Goal: Navigation & Orientation: Find specific page/section

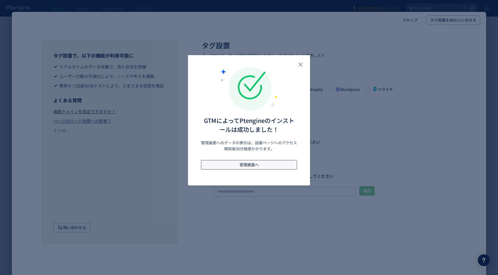
click at [250, 164] on span "管理画面へ" at bounding box center [248, 164] width 19 height 9
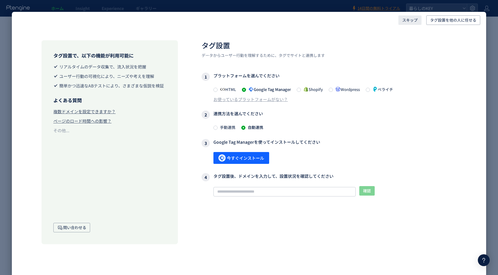
click at [417, 21] on span "スキップ" at bounding box center [409, 19] width 15 height 9
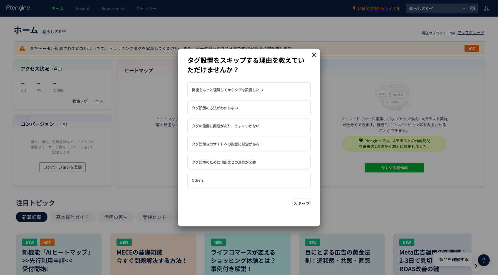
click at [303, 203] on button "スキップ" at bounding box center [301, 203] width 18 height 10
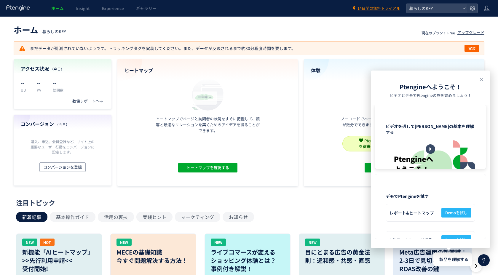
scroll to position [259, 0]
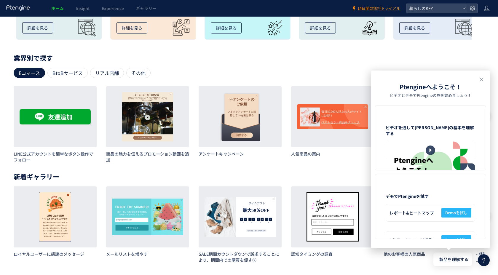
click at [481, 79] on use at bounding box center [481, 79] width 3 height 3
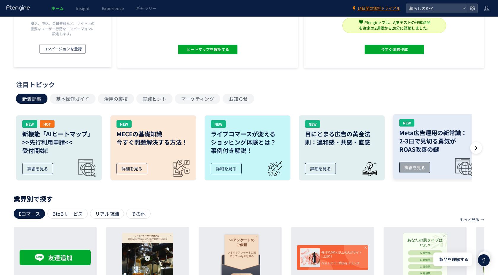
scroll to position [0, 0]
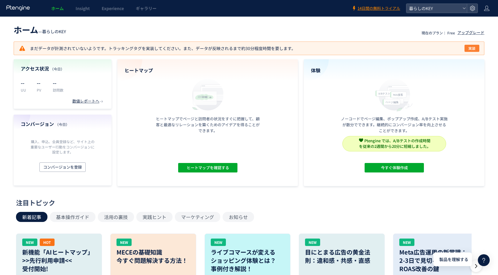
click at [474, 47] on span "実装" at bounding box center [471, 48] width 7 height 7
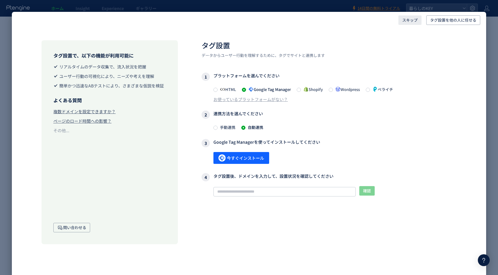
click at [412, 20] on span "スキップ" at bounding box center [409, 19] width 15 height 9
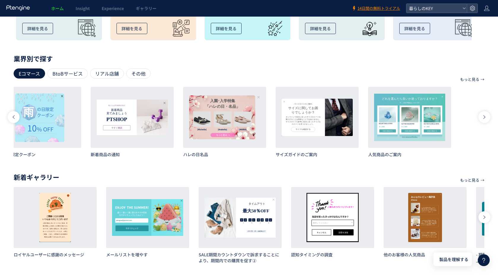
scroll to position [0, 630]
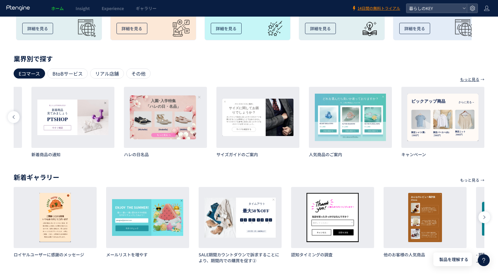
click at [479, 79] on p "もっと見る" at bounding box center [469, 79] width 19 height 10
